Goal: Information Seeking & Learning: Learn about a topic

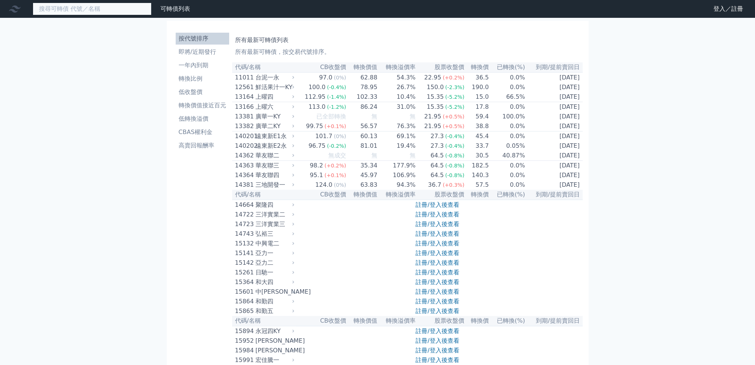
click at [109, 8] on input at bounding box center [92, 9] width 119 height 13
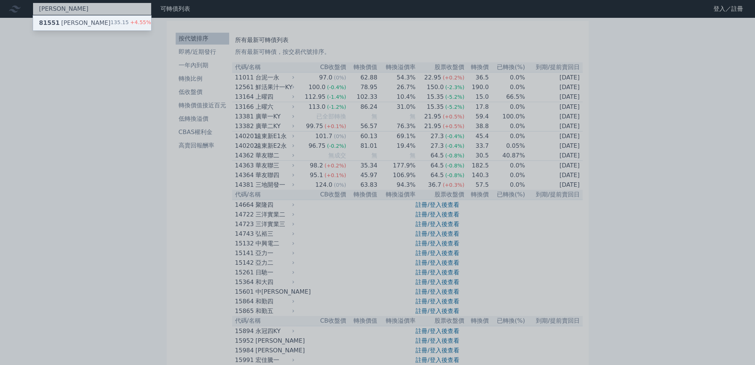
type input "[PERSON_NAME]"
click at [122, 23] on div "135.15 +4.55%" at bounding box center [131, 23] width 40 height 9
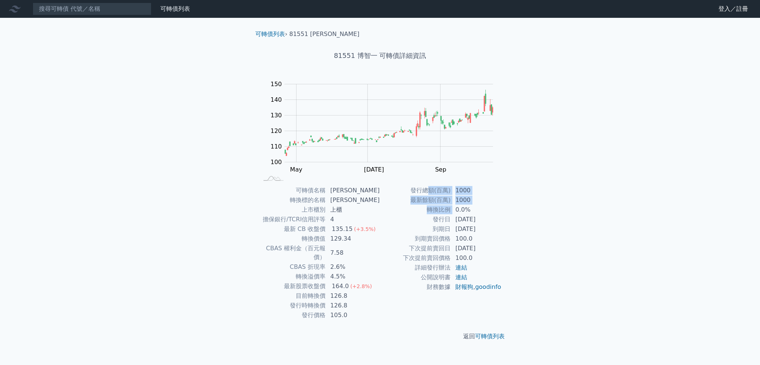
drag, startPoint x: 428, startPoint y: 192, endPoint x: 458, endPoint y: 211, distance: 35.7
click at [458, 211] on tbody "發行總額(百萬) 1000 最新餘額(百萬) 1000 轉換比例 0.0% 發行日 [DATE] 到期日 [DATE] 到期賣回價格 100.0 下次提前賣回…" at bounding box center [441, 239] width 122 height 106
click at [458, 211] on td "0.0%" at bounding box center [476, 210] width 51 height 10
drag, startPoint x: 333, startPoint y: 288, endPoint x: 355, endPoint y: 286, distance: 22.4
click at [355, 291] on td "126.8" at bounding box center [353, 296] width 54 height 10
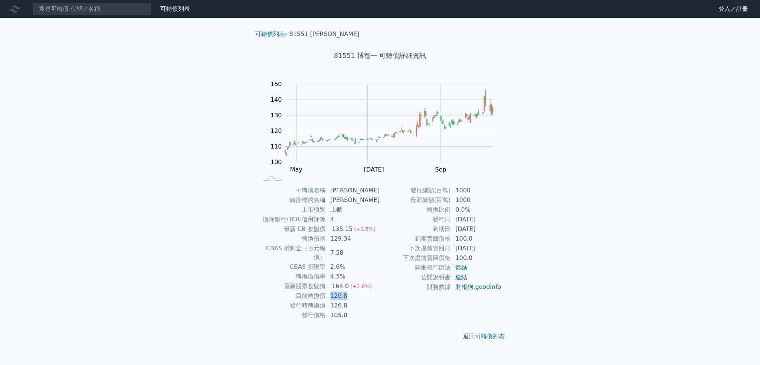
click at [355, 291] on td "126.8" at bounding box center [353, 296] width 54 height 10
